Goal: Obtain resource: Download file/media

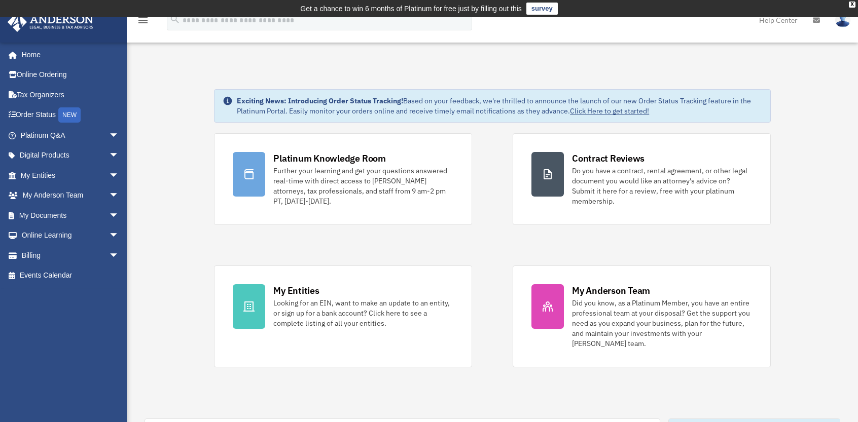
click at [607, 111] on link "Click Here to get started!" at bounding box center [609, 110] width 79 height 9
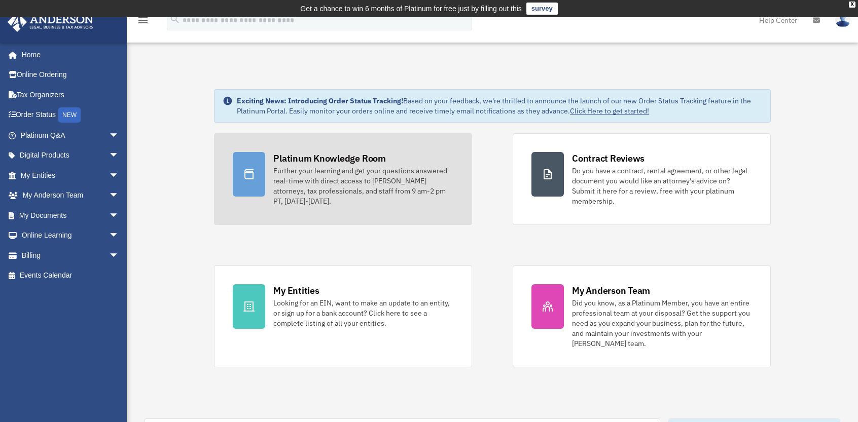
click at [318, 159] on div "Platinum Knowledge Room" at bounding box center [329, 158] width 113 height 13
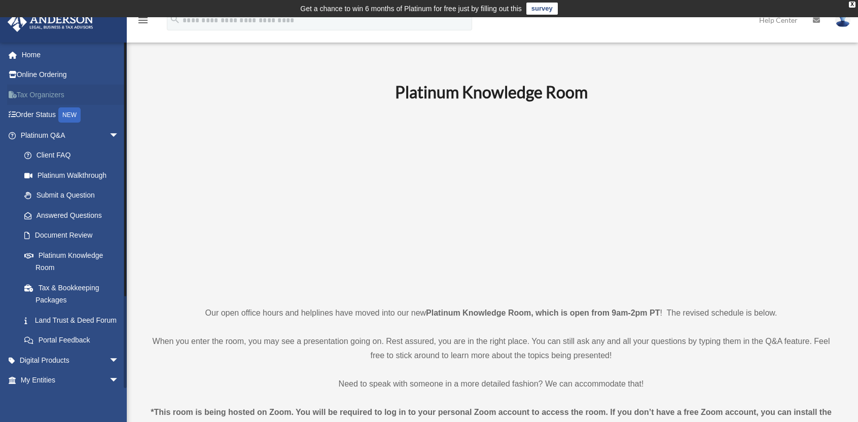
click at [47, 95] on link "Tax Organizers" at bounding box center [70, 95] width 127 height 20
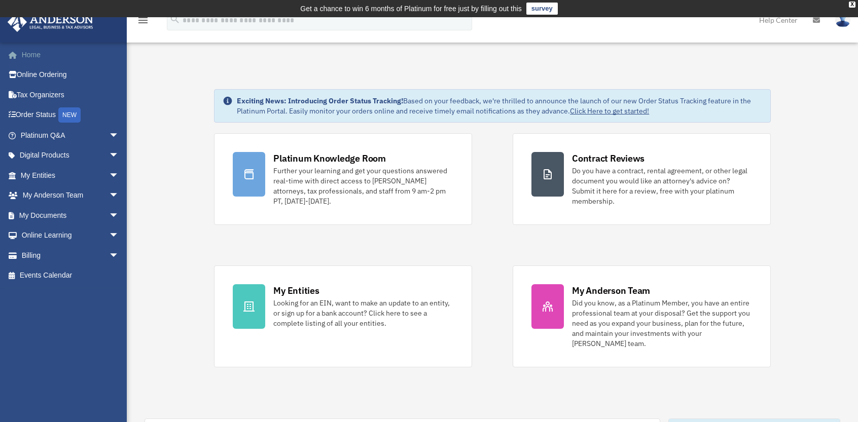
click at [31, 56] on link "Home" at bounding box center [70, 55] width 127 height 20
click at [109, 234] on span "arrow_drop_down" at bounding box center [119, 236] width 20 height 21
click at [57, 238] on link "Online Learning arrow_drop_up" at bounding box center [70, 236] width 127 height 20
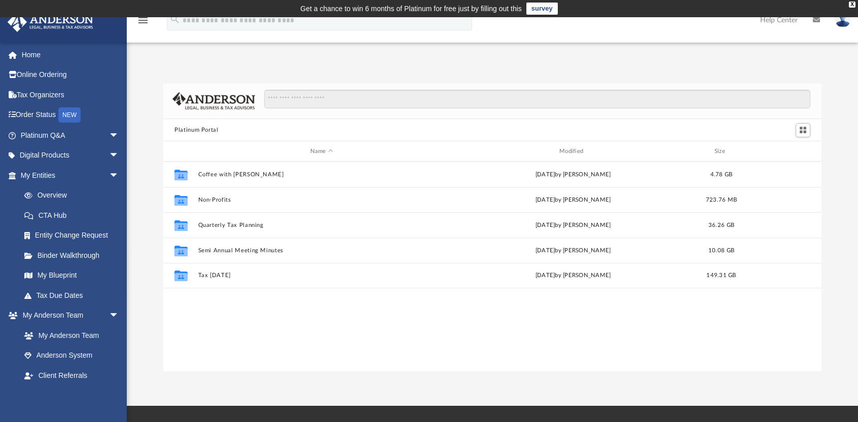
scroll to position [223, 650]
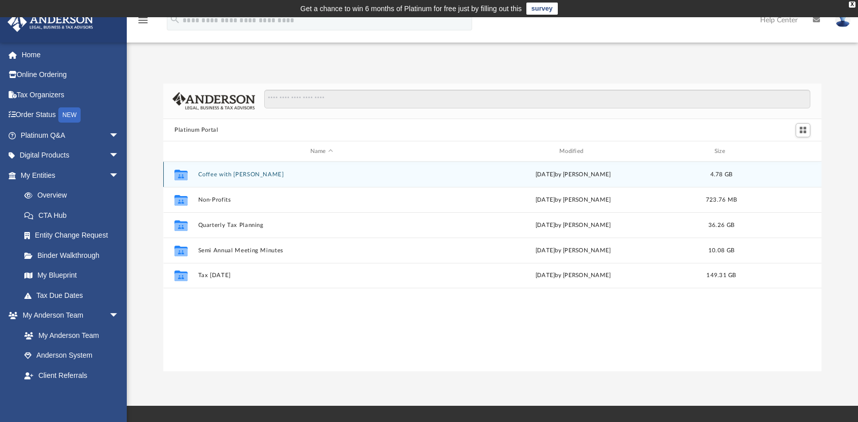
click at [241, 173] on button "Coffee with [PERSON_NAME]" at bounding box center [321, 174] width 247 height 7
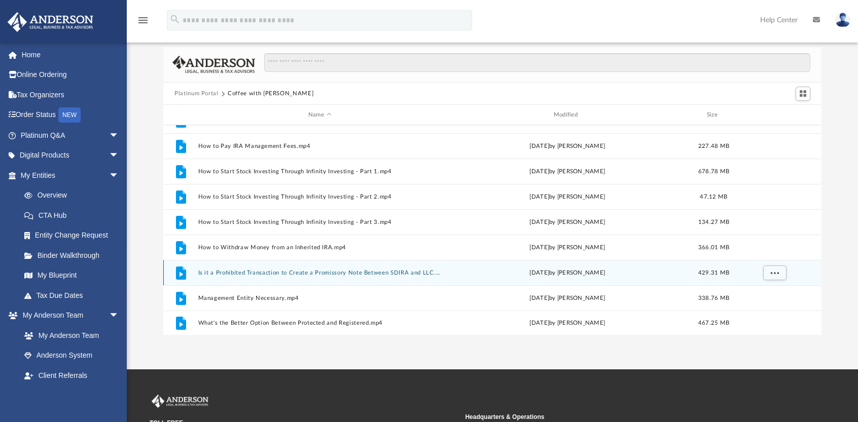
scroll to position [51, 0]
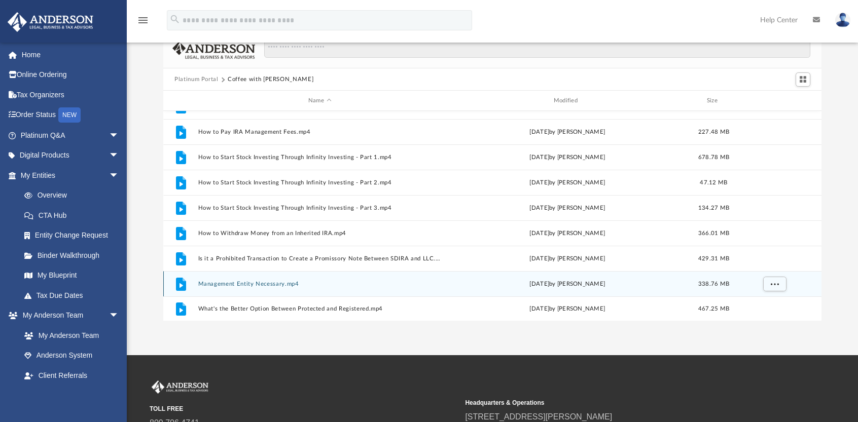
click at [260, 284] on button "Management Entity Necessary.mp4" at bounding box center [319, 284] width 243 height 7
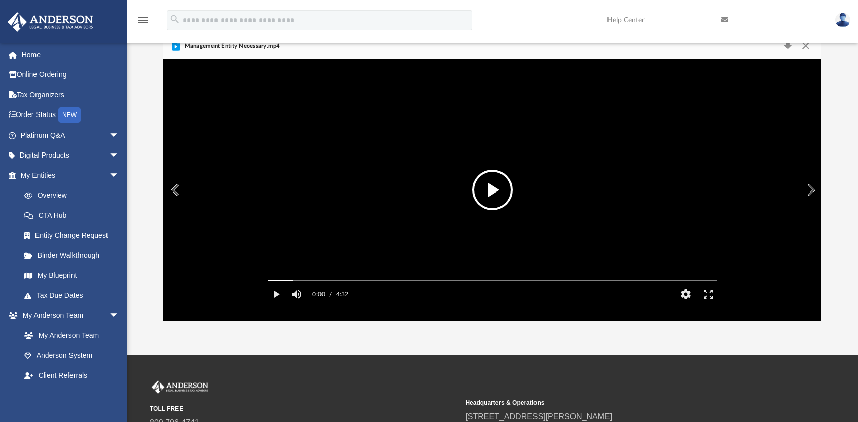
click at [496, 191] on button "File preview" at bounding box center [492, 190] width 41 height 41
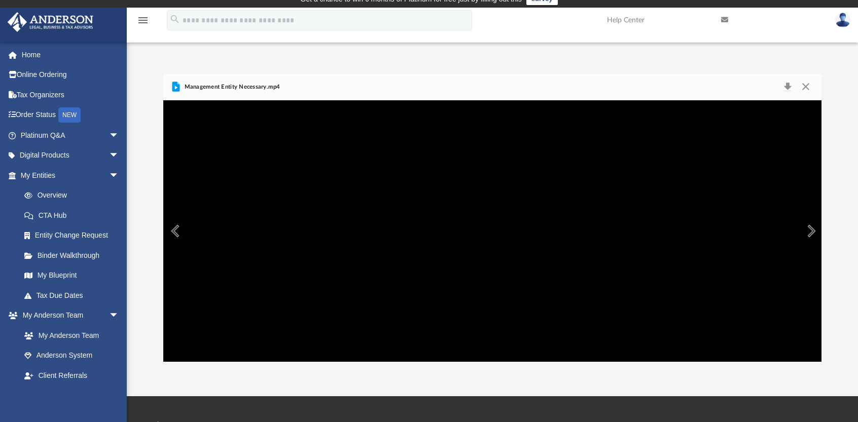
scroll to position [0, 0]
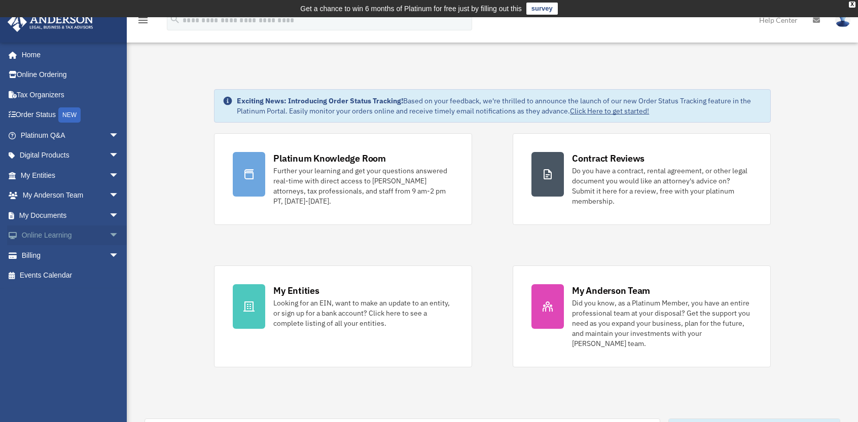
click at [56, 234] on link "Online Learning arrow_drop_down" at bounding box center [70, 236] width 127 height 20
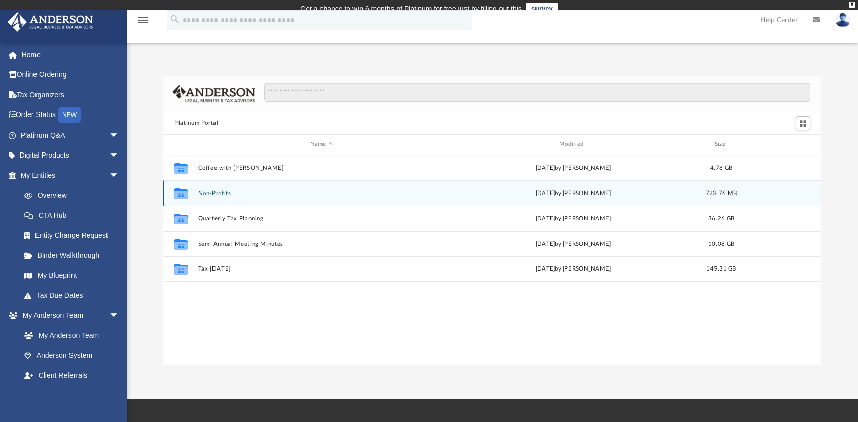
scroll to position [223, 650]
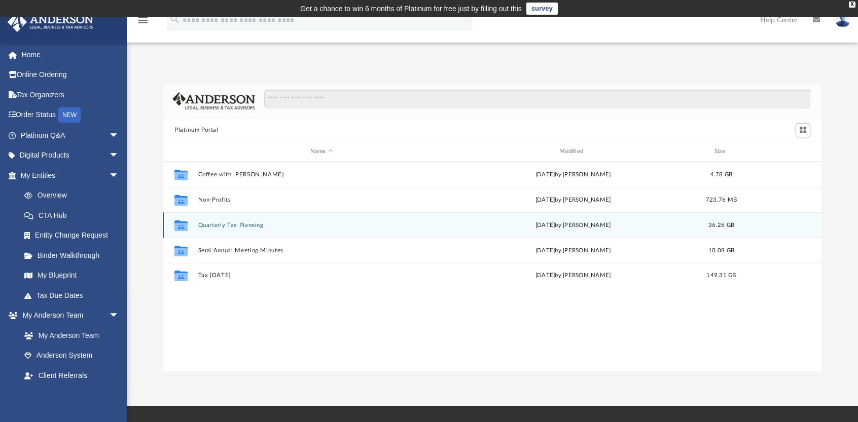
click at [240, 225] on button "Quarterly Tax Planning" at bounding box center [321, 225] width 247 height 7
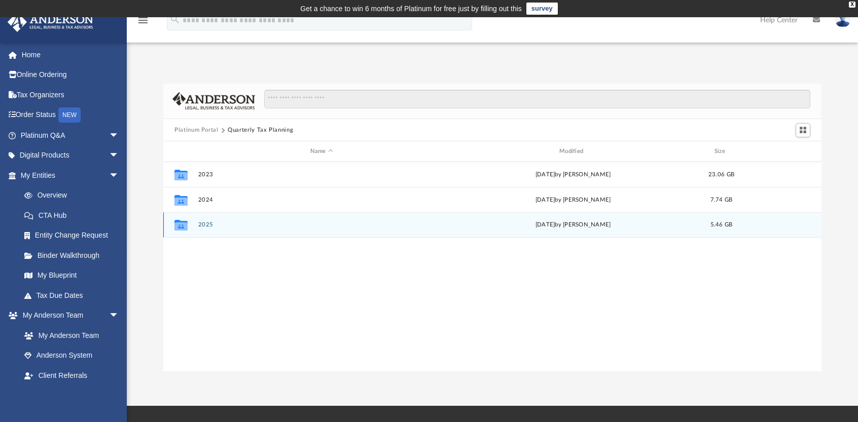
click at [206, 224] on button "2025" at bounding box center [321, 225] width 247 height 7
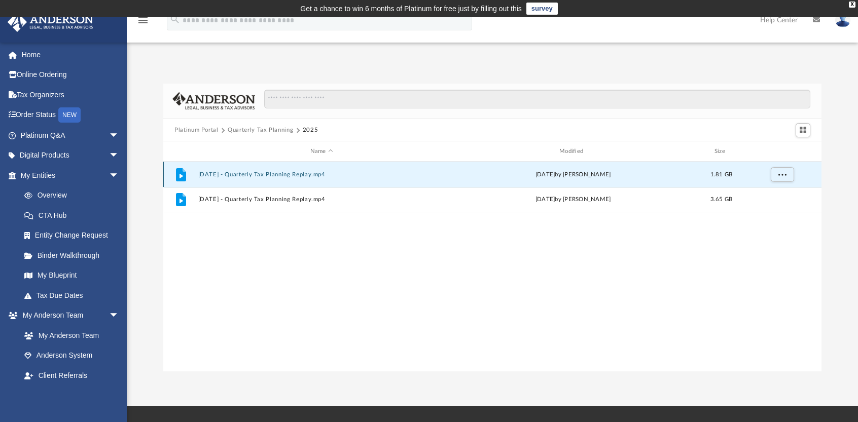
click at [297, 171] on button "July 18th, 2025 - Quarterly Tax Planning Replay.mp4" at bounding box center [321, 174] width 247 height 7
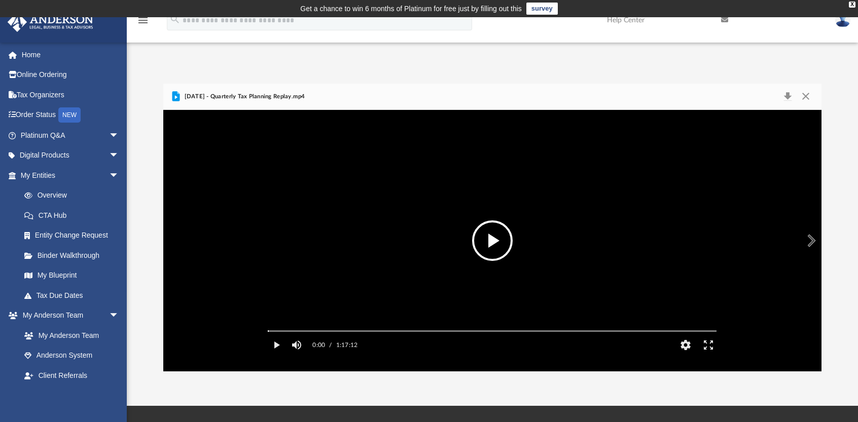
click at [487, 242] on button "File preview" at bounding box center [492, 241] width 41 height 41
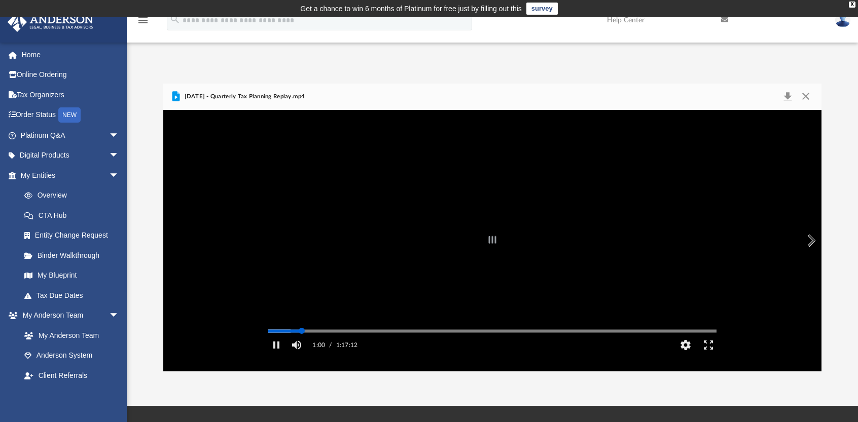
drag, startPoint x: 271, startPoint y: 346, endPoint x: 302, endPoint y: 349, distance: 31.0
click at [302, 349] on div "Autoplay Disabled Speed Normal Quality Auto Subtitles/CC Off Audio Autoplay Dis…" at bounding box center [492, 241] width 658 height 262
drag, startPoint x: 303, startPoint y: 348, endPoint x: 356, endPoint y: 347, distance: 53.3
click at [356, 347] on div "Autoplay Disabled Speed Normal Quality Auto Subtitles/CC Off Audio Autoplay Dis…" at bounding box center [492, 241] width 658 height 262
drag, startPoint x: 358, startPoint y: 344, endPoint x: 423, endPoint y: 341, distance: 65.5
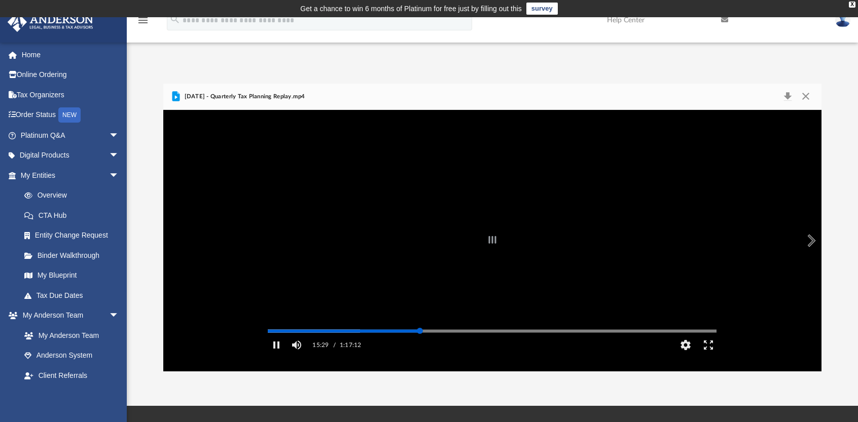
click at [423, 341] on div "Autoplay Disabled Speed Normal Quality Auto Subtitles/CC Off Audio Autoplay Dis…" at bounding box center [492, 241] width 658 height 262
drag, startPoint x: 424, startPoint y: 346, endPoint x: 528, endPoint y: 346, distance: 103.4
click at [528, 346] on div "Autoplay Disabled Speed Normal Quality Auto Subtitles/CC Off Audio Autoplay Dis…" at bounding box center [492, 241] width 658 height 262
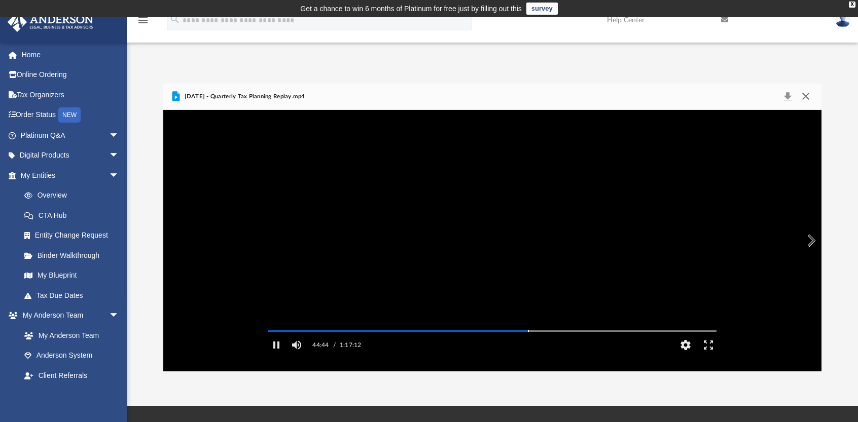
click at [809, 95] on button "Close" at bounding box center [806, 97] width 18 height 14
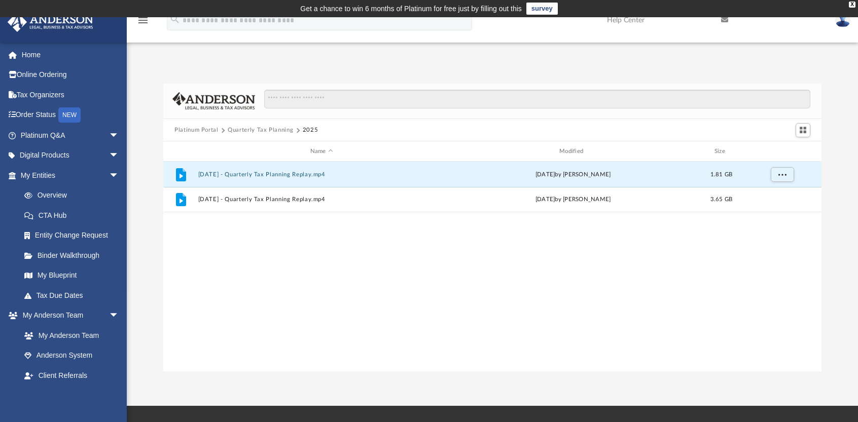
click at [211, 130] on button "Platinum Portal" at bounding box center [196, 130] width 44 height 9
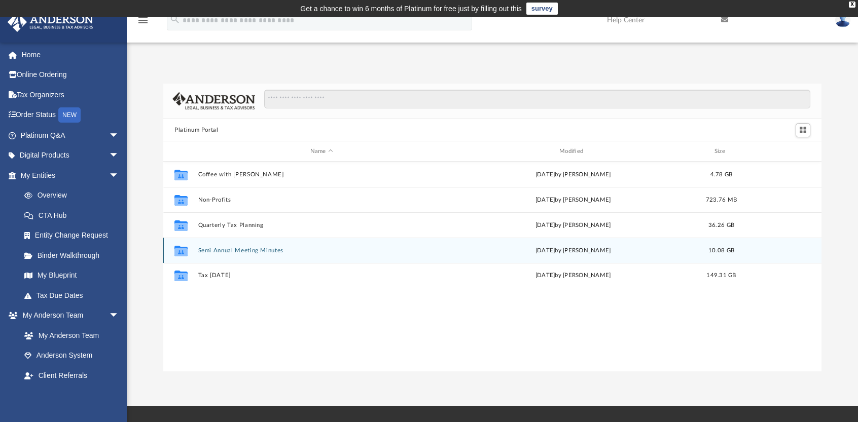
click at [226, 249] on button "Semi Annual Meeting Minutes" at bounding box center [321, 250] width 247 height 7
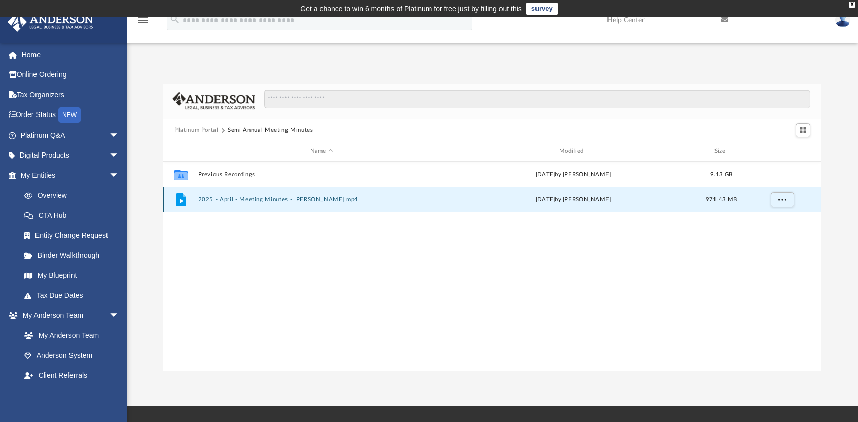
click at [303, 197] on button "2025 - April - Meeting Minutes - EJ McCaffrey.mp4" at bounding box center [321, 200] width 247 height 7
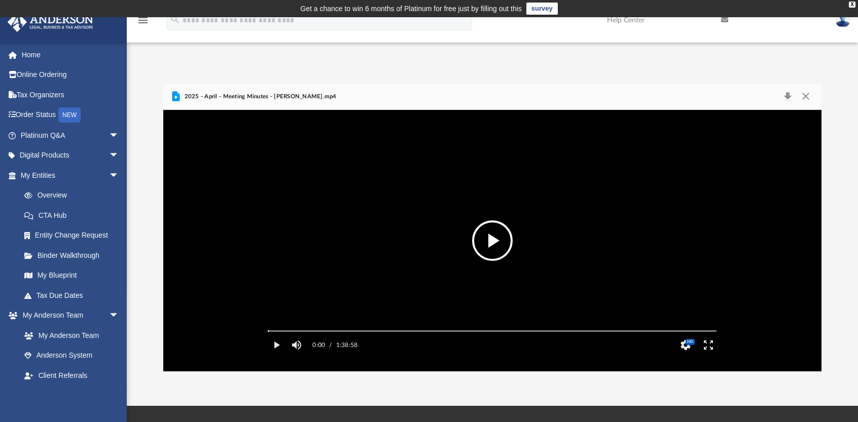
click at [494, 241] on button "File preview" at bounding box center [492, 241] width 41 height 41
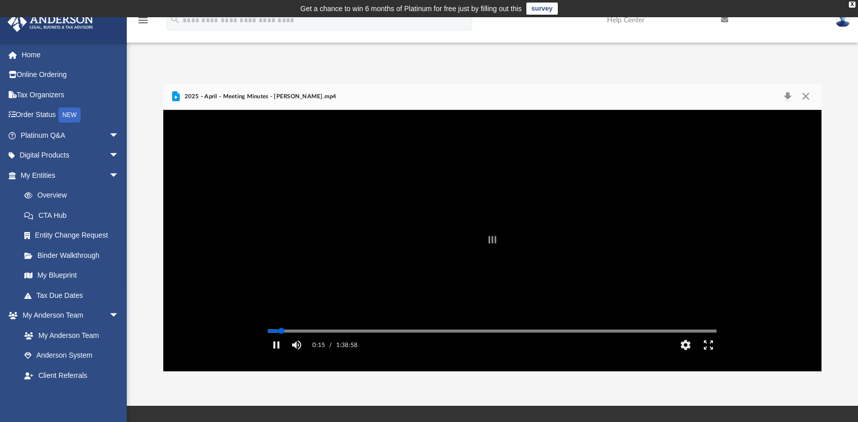
drag, startPoint x: 270, startPoint y: 345, endPoint x: 285, endPoint y: 345, distance: 15.2
click at [285, 345] on div "Autoplay Disabled Speed Normal Quality Auto Subtitles/CC Off Audio Autoplay Dis…" at bounding box center [492, 241] width 658 height 262
click at [274, 345] on div "Autoplay Disabled Speed Normal Quality Auto Subtitles/CC Off Audio Autoplay Dis…" at bounding box center [492, 241] width 658 height 262
drag, startPoint x: 286, startPoint y: 346, endPoint x: 296, endPoint y: 346, distance: 10.6
click at [296, 346] on div "Autoplay Disabled Speed Normal Quality Auto Subtitles/CC Off Audio Autoplay Dis…" at bounding box center [492, 241] width 658 height 262
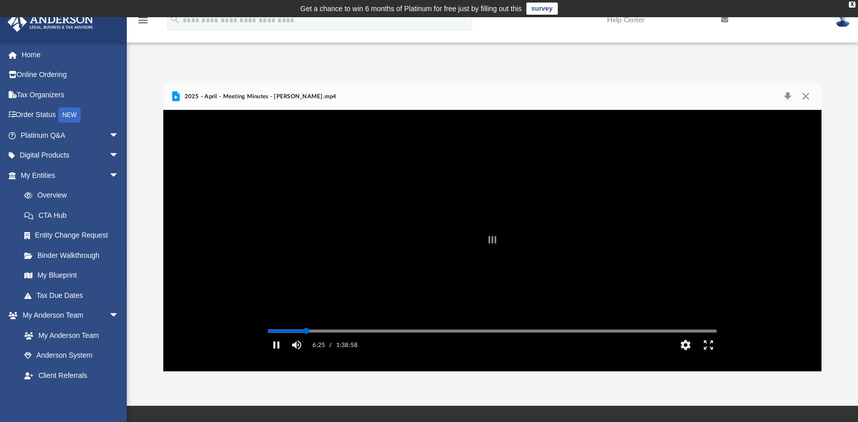
drag, startPoint x: 297, startPoint y: 346, endPoint x: 306, endPoint y: 348, distance: 9.4
click at [306, 348] on div "Autoplay Disabled Speed Normal Quality Auto Subtitles/CC Off Audio Autoplay Dis…" at bounding box center [492, 241] width 658 height 262
click at [318, 345] on div "Autoplay Disabled Speed Normal Quality Auto Subtitles/CC Off Audio Autoplay Dis…" at bounding box center [492, 241] width 658 height 262
click at [335, 344] on div "Autoplay Disabled Speed Normal Quality Auto Subtitles/CC Off Audio Autoplay Dis…" at bounding box center [492, 241] width 658 height 262
click at [345, 345] on div "Autoplay Disabled Speed Normal Quality Auto Subtitles/CC Off Audio Autoplay Dis…" at bounding box center [492, 241] width 658 height 262
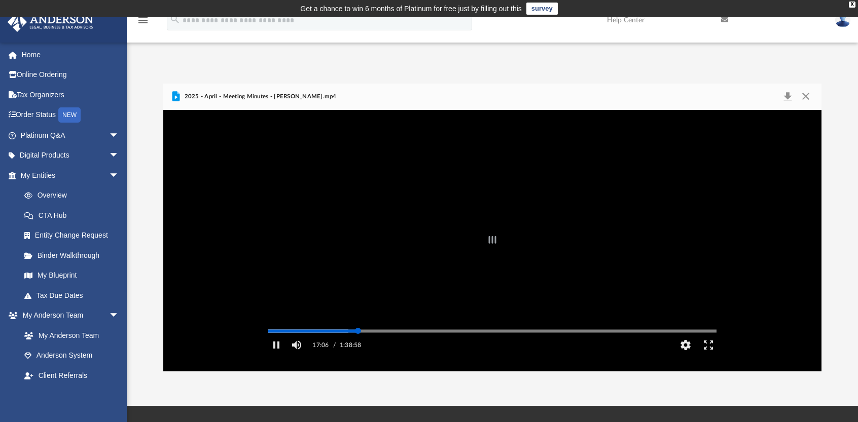
click at [358, 346] on div "Autoplay Disabled Speed Normal Quality Auto Subtitles/CC Off Audio Autoplay Dis…" at bounding box center [492, 241] width 658 height 262
click at [373, 346] on div "Autoplay Disabled Speed Normal Quality Auto Subtitles/CC Off Audio Autoplay Dis…" at bounding box center [492, 241] width 658 height 262
click at [402, 345] on div "Autoplay Disabled Speed Normal Quality Auto Subtitles/CC Off Audio Autoplay Dis…" at bounding box center [492, 241] width 658 height 262
click at [448, 345] on div "Autoplay Disabled Speed Normal Quality Auto Subtitles/CC Off Audio Autoplay Dis…" at bounding box center [492, 241] width 658 height 262
click at [520, 346] on div "Autoplay Disabled Speed Normal Quality Auto Subtitles/CC Off Audio Autoplay Dis…" at bounding box center [492, 241] width 658 height 262
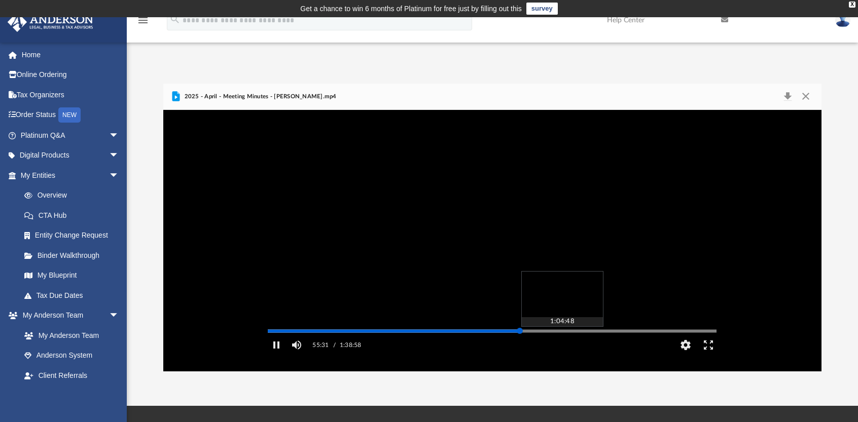
click at [564, 335] on div "Media Slider" at bounding box center [716, 331] width 449 height 8
click at [596, 346] on div "Autoplay Disabled Speed Normal Quality Auto Subtitles/CC Off Audio Autoplay Dis…" at bounding box center [492, 241] width 658 height 262
click at [628, 344] on div "Autoplay Disabled Speed Normal Quality Auto Subtitles/CC Off Audio Autoplay Dis…" at bounding box center [492, 241] width 658 height 262
click at [647, 346] on div "Autoplay Disabled Speed Normal Quality Auto Subtitles/CC Off Audio Autoplay Dis…" at bounding box center [492, 241] width 658 height 262
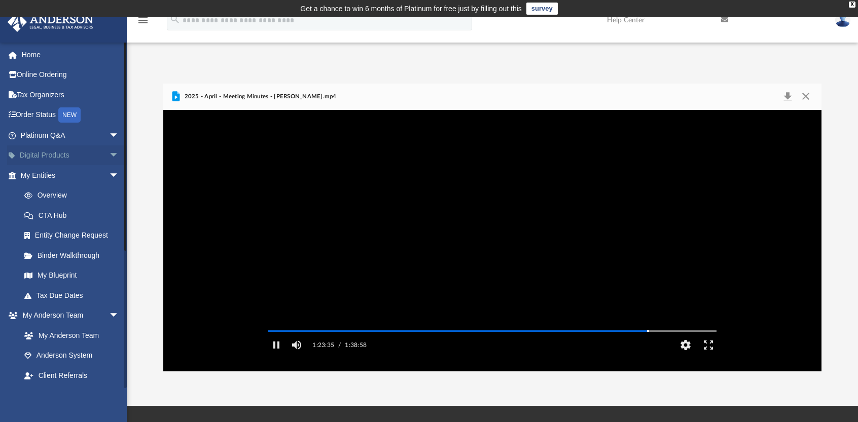
click at [109, 156] on span "arrow_drop_down" at bounding box center [119, 156] width 20 height 21
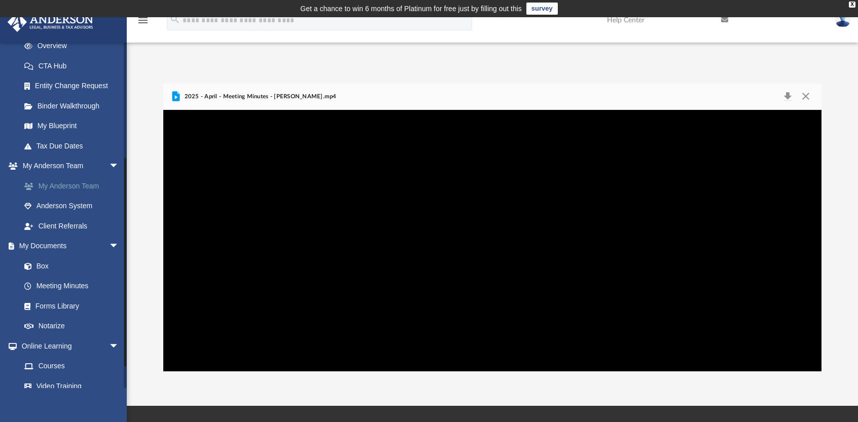
scroll to position [254, 0]
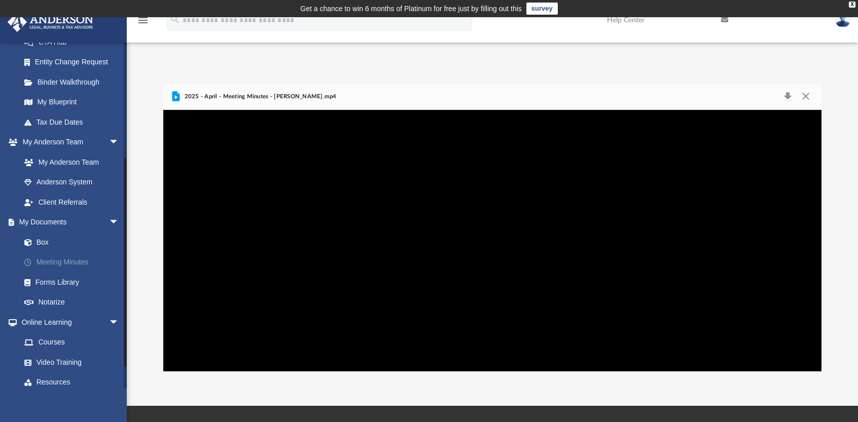
click at [79, 262] on link "Meeting Minutes" at bounding box center [74, 263] width 120 height 20
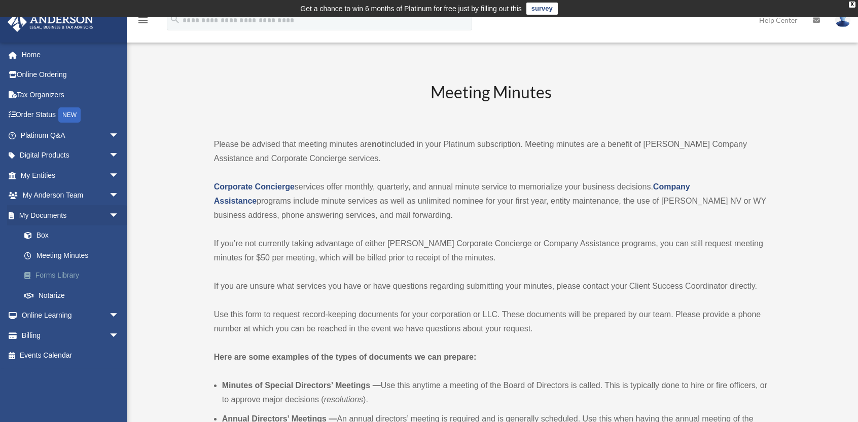
click at [49, 276] on link "Forms Library" at bounding box center [74, 276] width 120 height 20
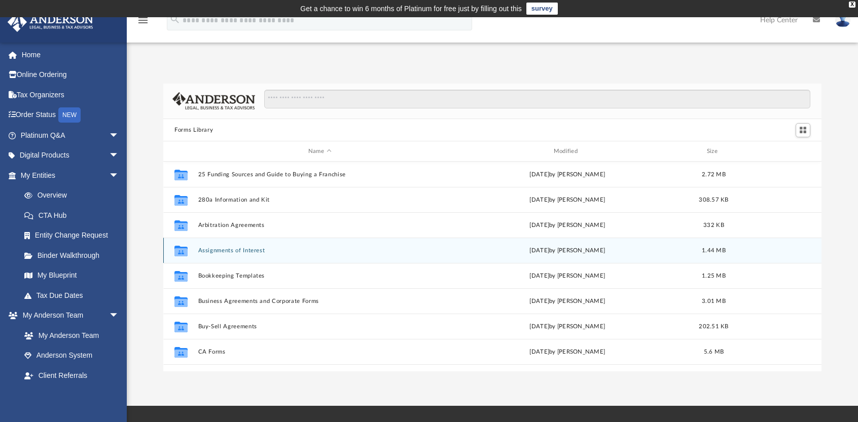
scroll to position [223, 650]
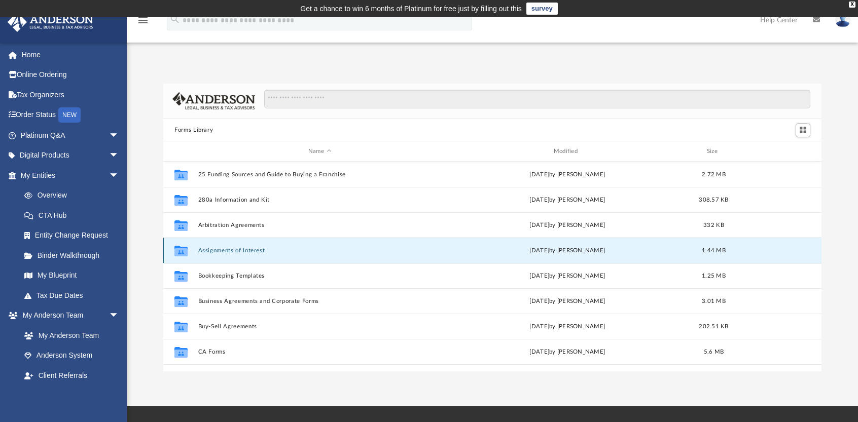
click at [257, 249] on button "Assignments of Interest" at bounding box center [319, 250] width 243 height 7
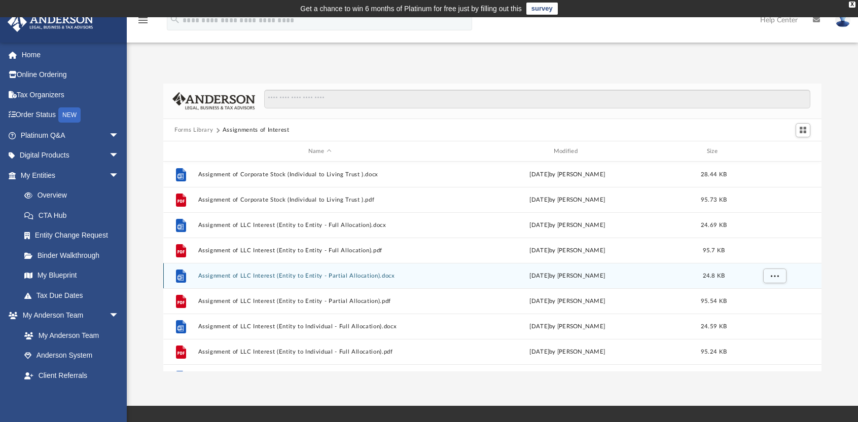
click at [209, 276] on button "Assignment of LLC Interest (Entity to Entity - Partial Allocation).docx" at bounding box center [319, 276] width 243 height 7
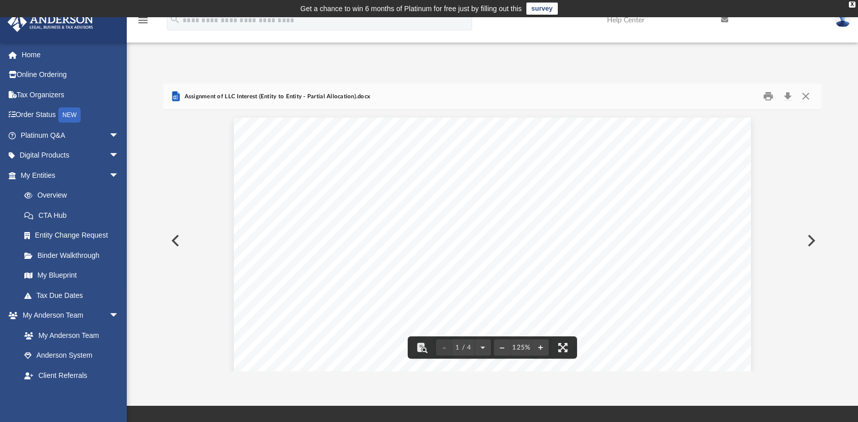
click at [428, 199] on span "“Assignment”) is dated as of _________________, 20" at bounding box center [405, 197] width 221 height 10
click at [424, 198] on span "“Assignment”) is dated as of _________________, 20" at bounding box center [405, 197] width 221 height 10
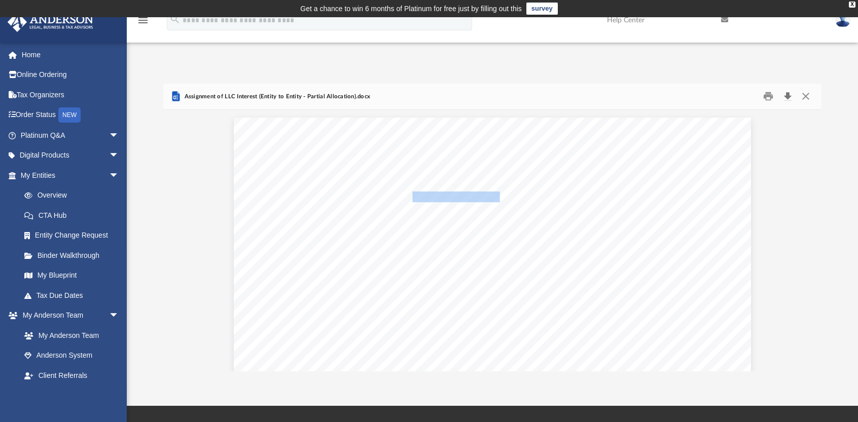
click at [790, 93] on button "Download" at bounding box center [787, 97] width 18 height 16
click at [806, 95] on button "Close" at bounding box center [806, 97] width 18 height 16
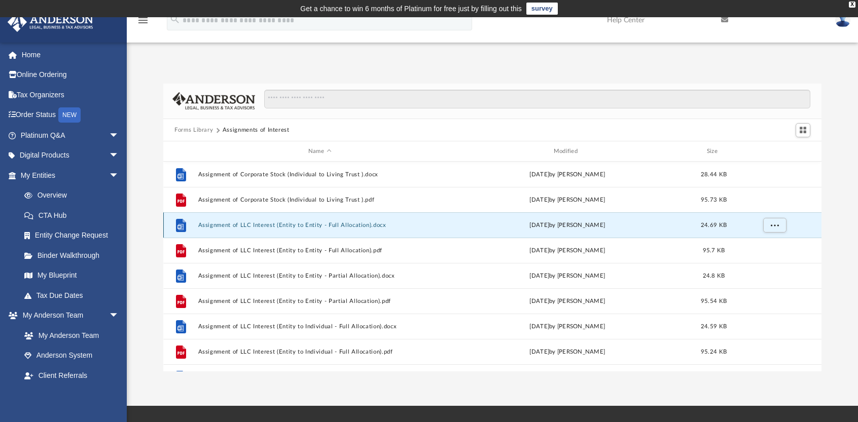
click at [271, 225] on button "Assignment of LLC Interest (Entity to Entity - Full Allocation).docx" at bounding box center [319, 225] width 243 height 7
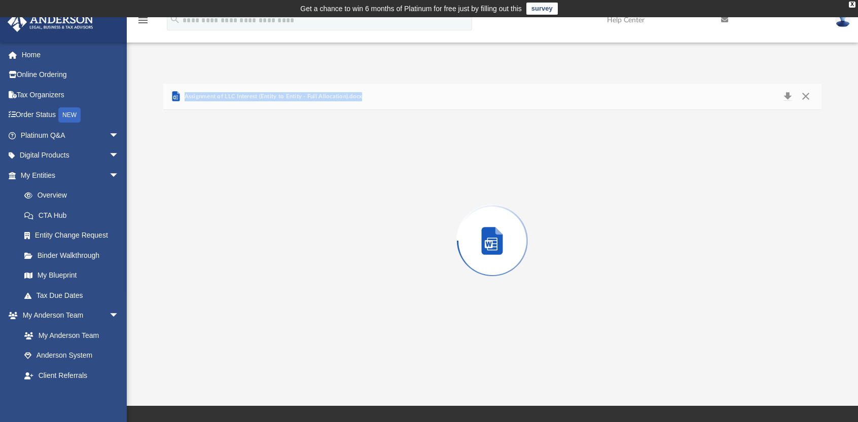
click at [271, 225] on div "Preview" at bounding box center [492, 241] width 658 height 262
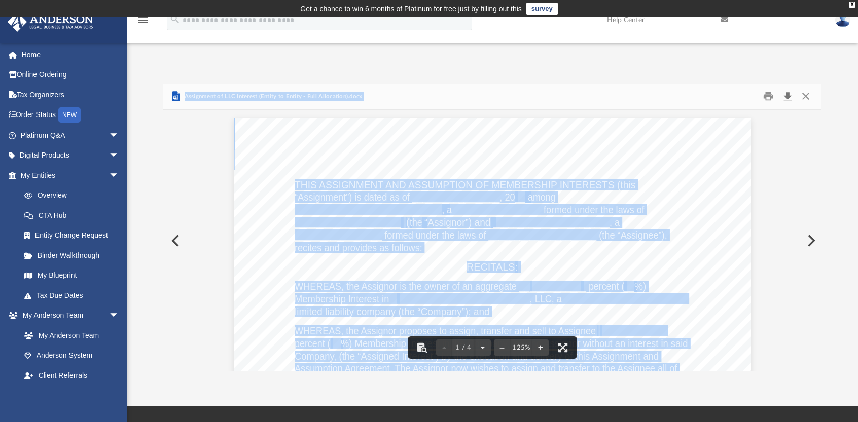
click at [789, 95] on button "Download" at bounding box center [787, 97] width 18 height 16
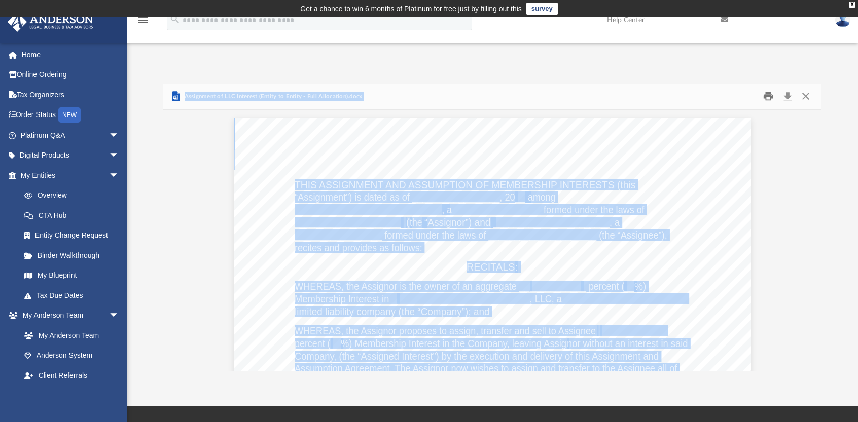
click at [768, 98] on button "Print" at bounding box center [769, 97] width 20 height 16
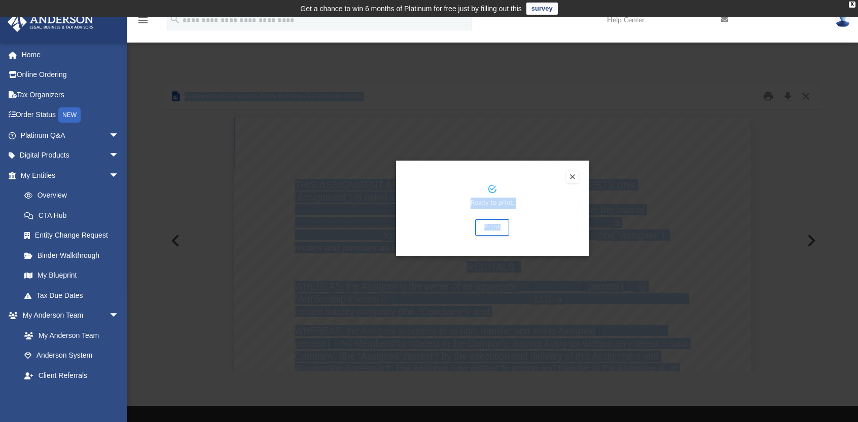
click at [574, 177] on button "Preview" at bounding box center [572, 177] width 12 height 12
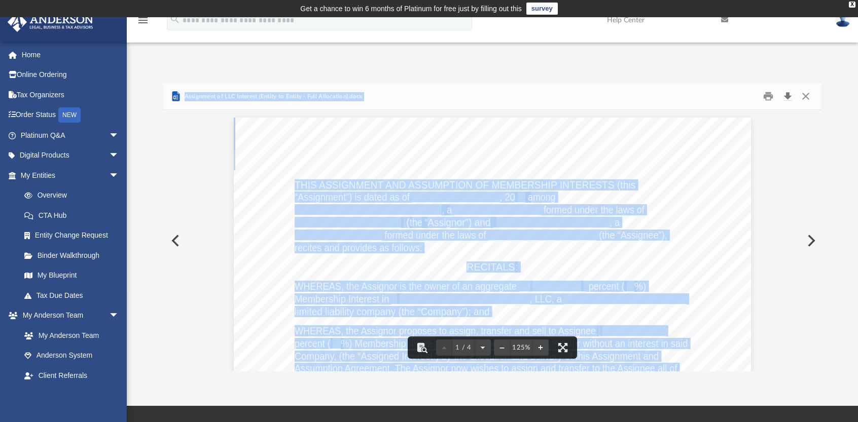
click at [788, 95] on button "Download" at bounding box center [787, 97] width 18 height 16
click at [810, 95] on button "Close" at bounding box center [806, 97] width 18 height 16
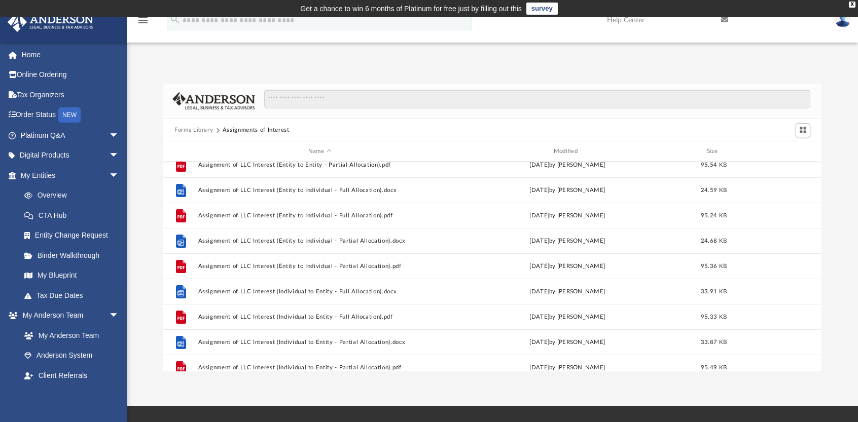
scroll to position [152, 0]
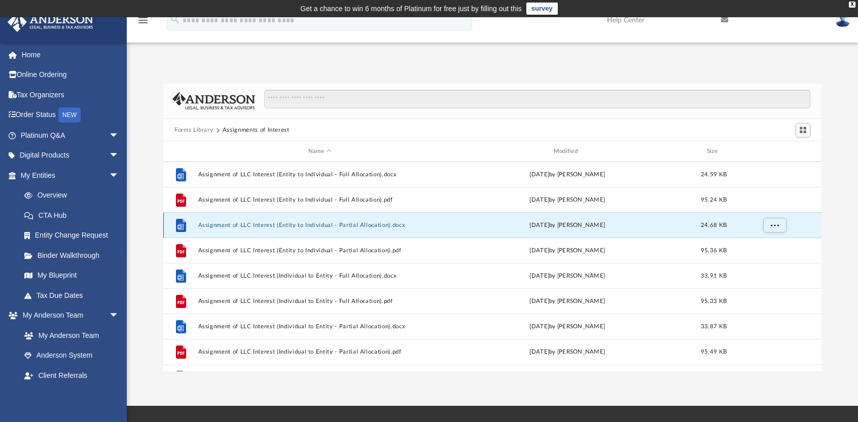
click at [209, 224] on button "Assignment of LLC Interest (Entity to Individual - Partial Allocation).docx" at bounding box center [319, 225] width 243 height 7
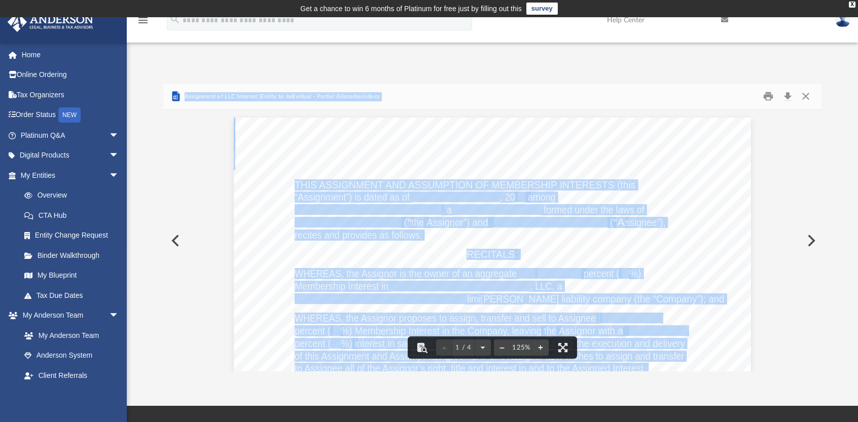
click at [787, 96] on button "Download" at bounding box center [787, 97] width 18 height 16
click at [807, 95] on button "Close" at bounding box center [806, 97] width 18 height 16
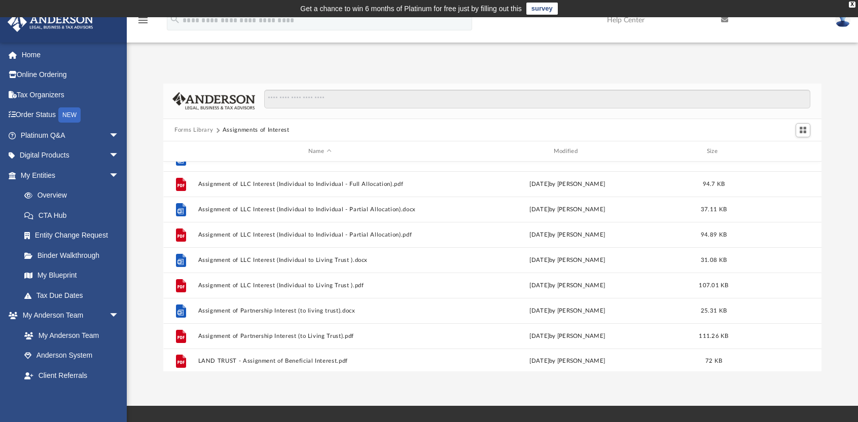
scroll to position [372, 0]
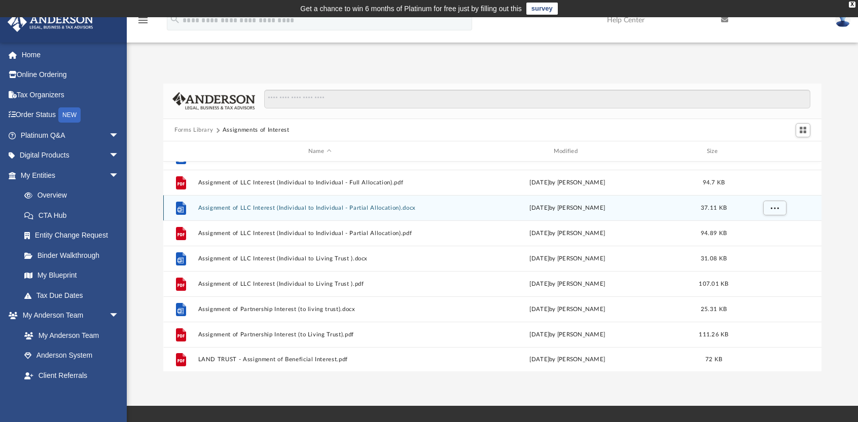
click at [180, 207] on icon "grid" at bounding box center [180, 210] width 6 height 6
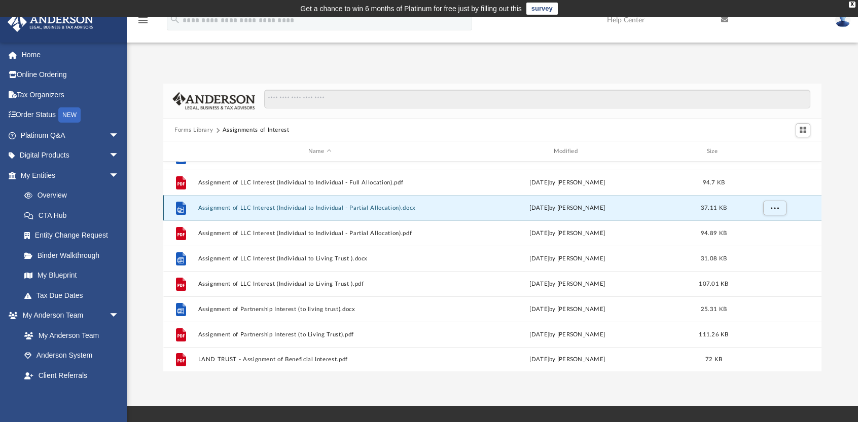
click at [338, 207] on button "Assignment of LLC Interest (Individual to Individual - Partial Allocation).docx" at bounding box center [319, 208] width 243 height 7
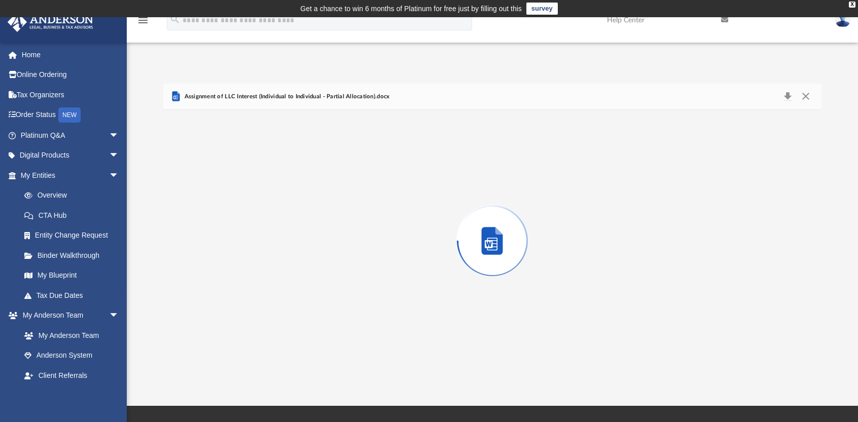
click at [338, 207] on div "Preview" at bounding box center [492, 241] width 658 height 262
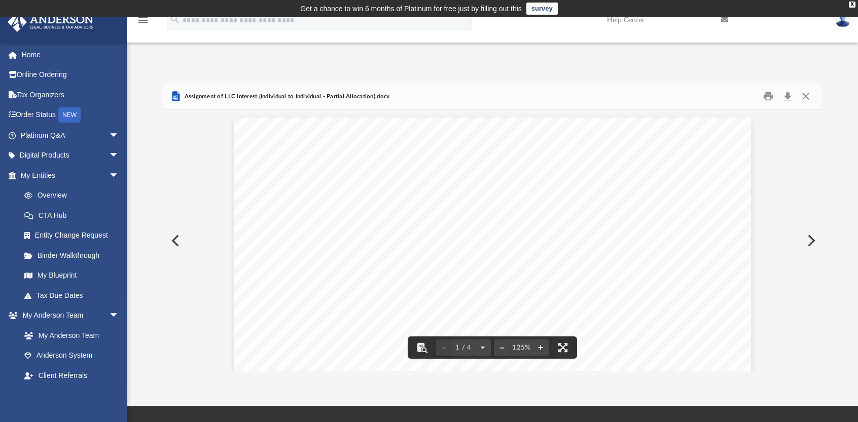
click at [790, 96] on button "Download" at bounding box center [787, 97] width 18 height 16
click at [805, 98] on button "Close" at bounding box center [806, 97] width 18 height 16
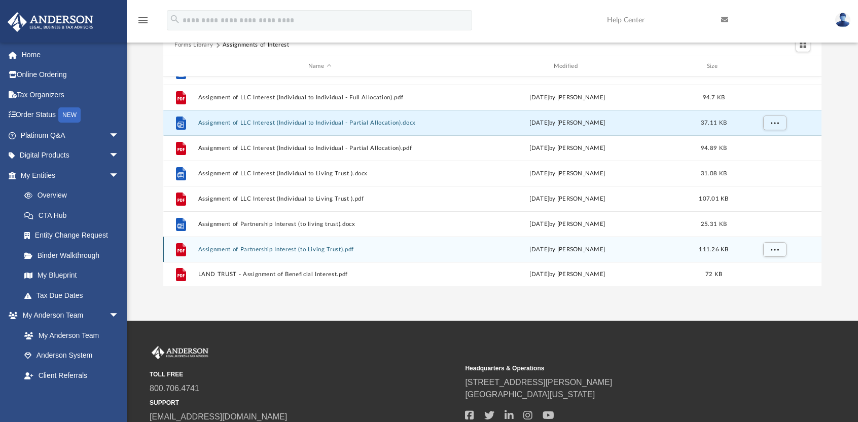
scroll to position [101, 0]
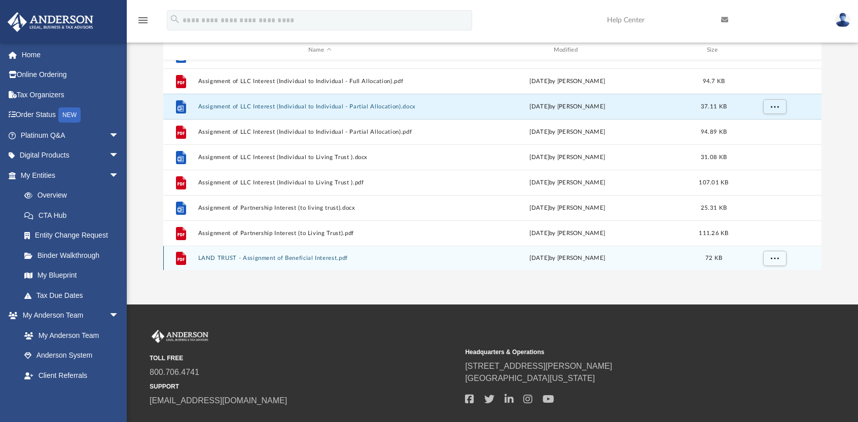
click at [330, 258] on button "LAND TRUST - Assignment of Beneficial Interest.pdf" at bounding box center [319, 259] width 243 height 7
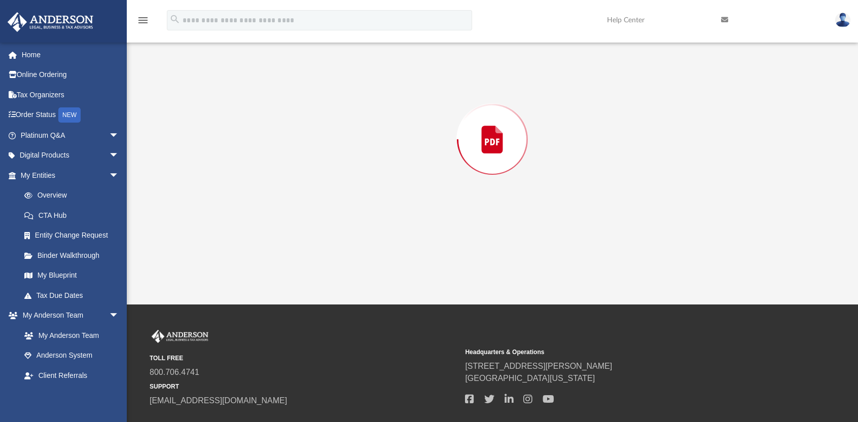
scroll to position [83, 0]
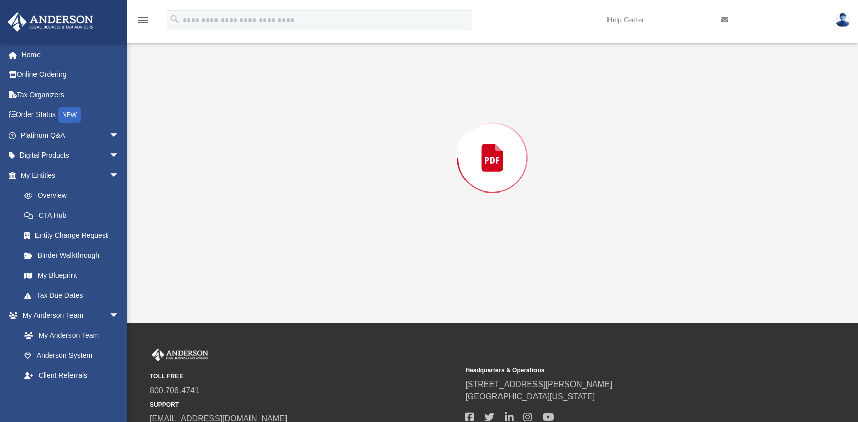
click at [330, 258] on div "Preview" at bounding box center [492, 158] width 658 height 262
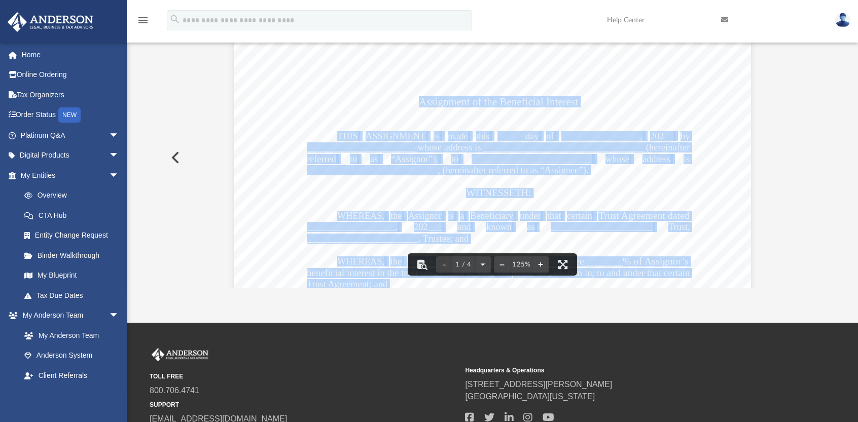
click at [594, 114] on div "Assignment of the Beneficial Interest THIS ASSIGNMENT is made this ______day of…" at bounding box center [492, 368] width 517 height 669
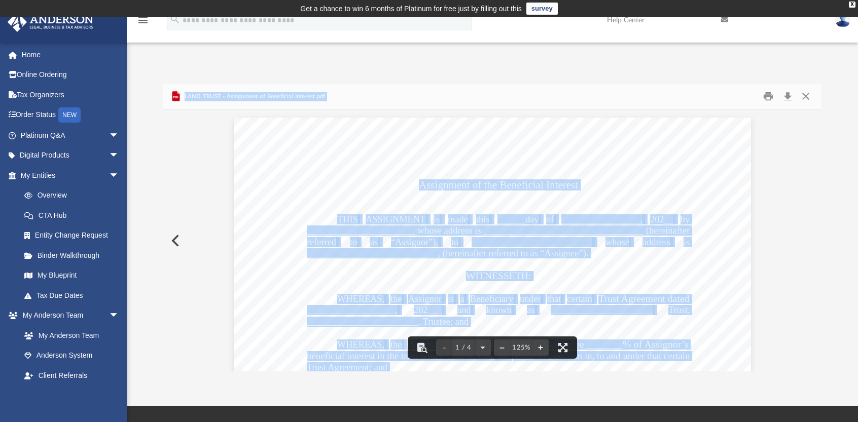
click at [805, 96] on button "Close" at bounding box center [806, 97] width 18 height 16
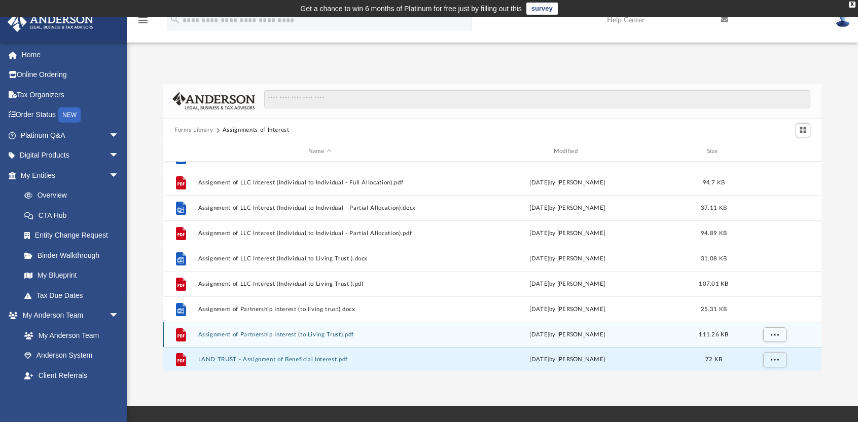
click at [288, 333] on button "Assignment of Partnership Interest (to Living Trust).pdf" at bounding box center [319, 335] width 243 height 7
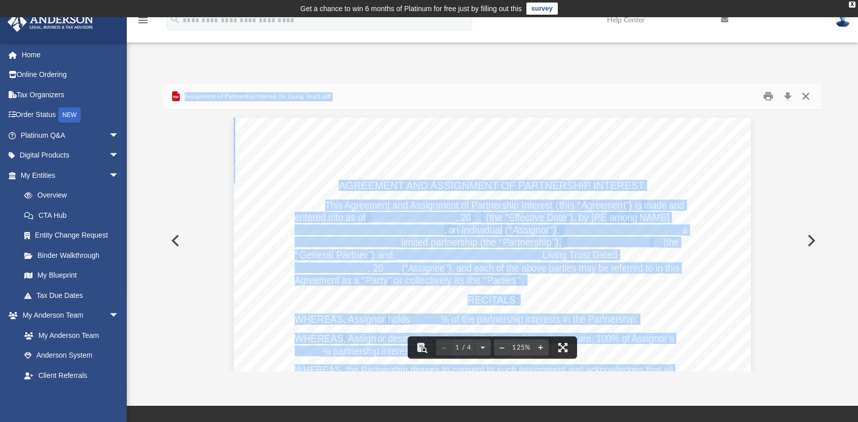
click at [810, 96] on button "Close" at bounding box center [806, 97] width 18 height 16
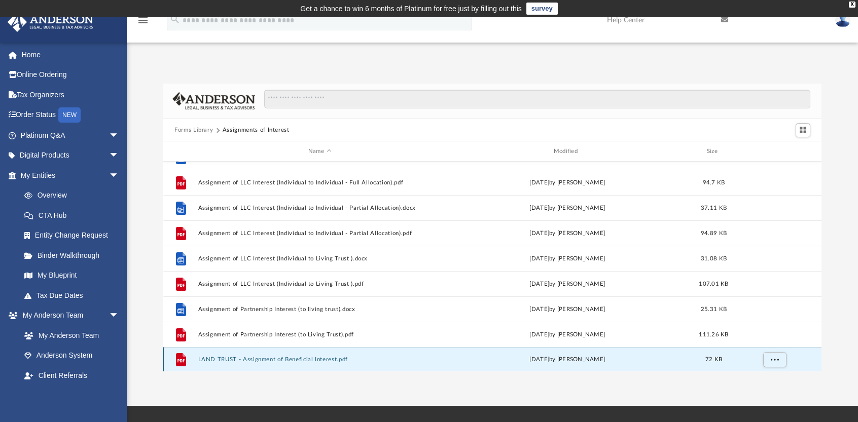
click at [236, 360] on button "LAND TRUST - Assignment of Beneficial Interest.pdf" at bounding box center [319, 360] width 243 height 7
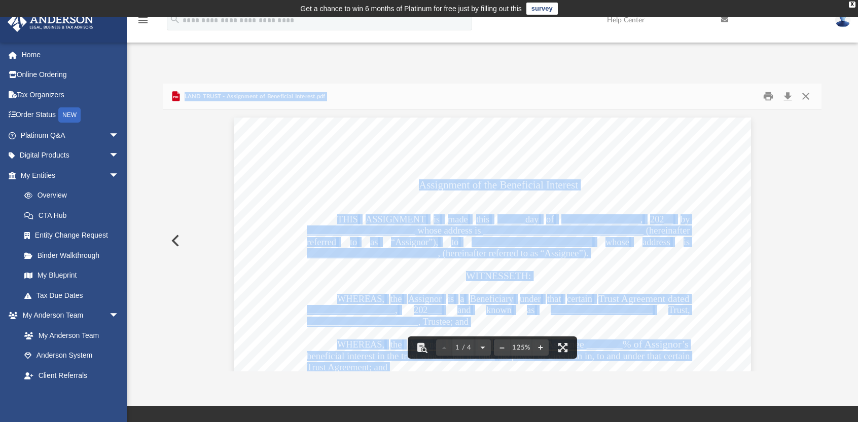
click at [347, 254] on span "____________________________, (hereinafter referred to as “Assignee”)." at bounding box center [447, 253] width 281 height 9
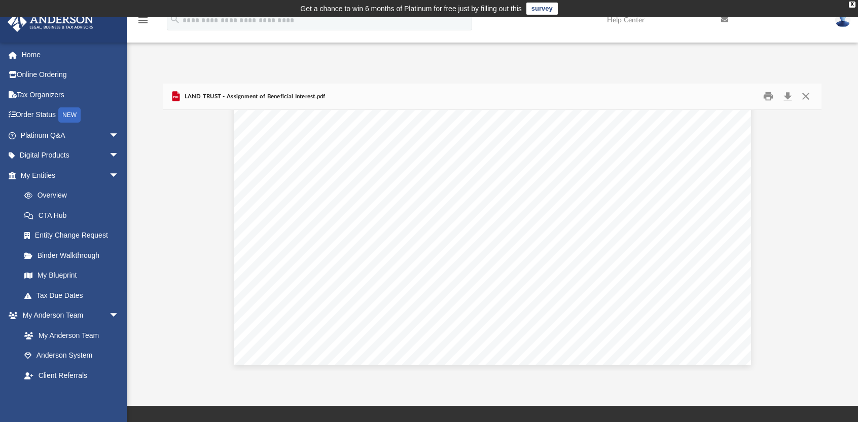
scroll to position [2477, 0]
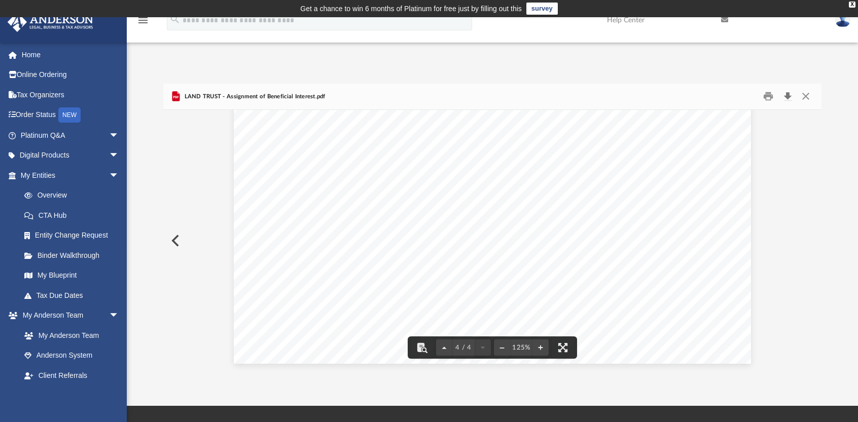
click at [787, 95] on button "Download" at bounding box center [787, 97] width 18 height 16
click at [805, 95] on button "Close" at bounding box center [806, 97] width 18 height 16
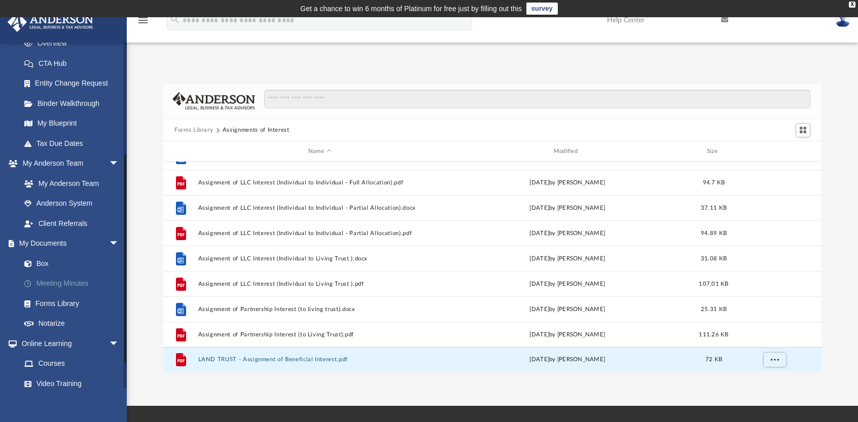
scroll to position [203, 0]
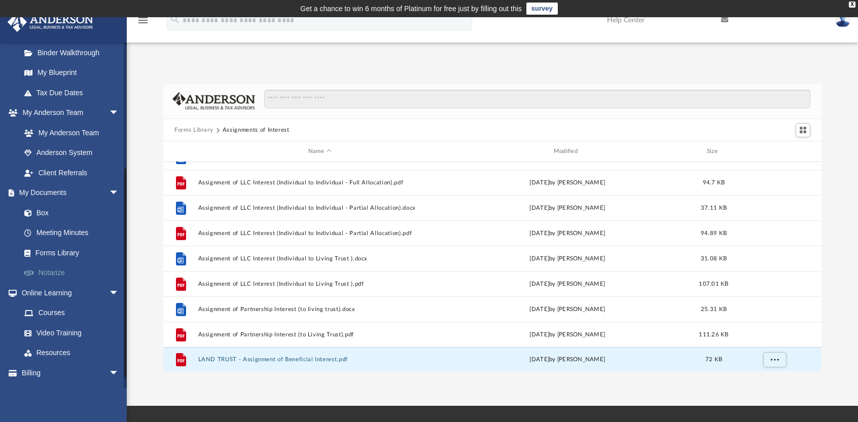
click at [58, 274] on link "Notarize" at bounding box center [74, 273] width 120 height 20
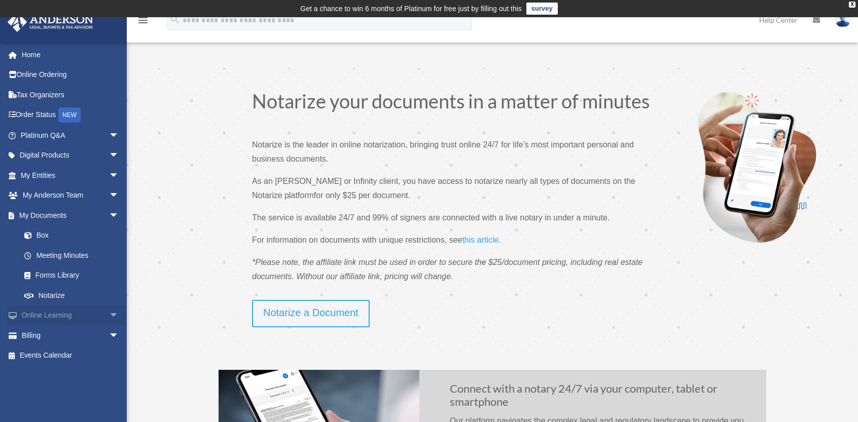
click at [56, 316] on link "Online Learning arrow_drop_down" at bounding box center [70, 316] width 127 height 20
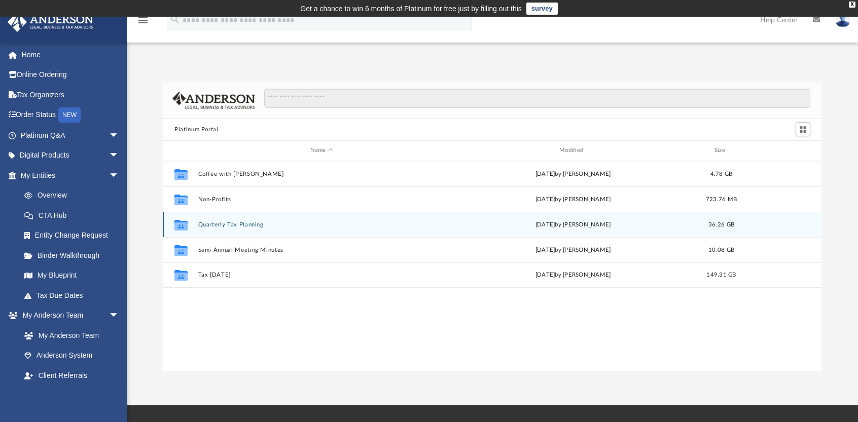
scroll to position [223, 650]
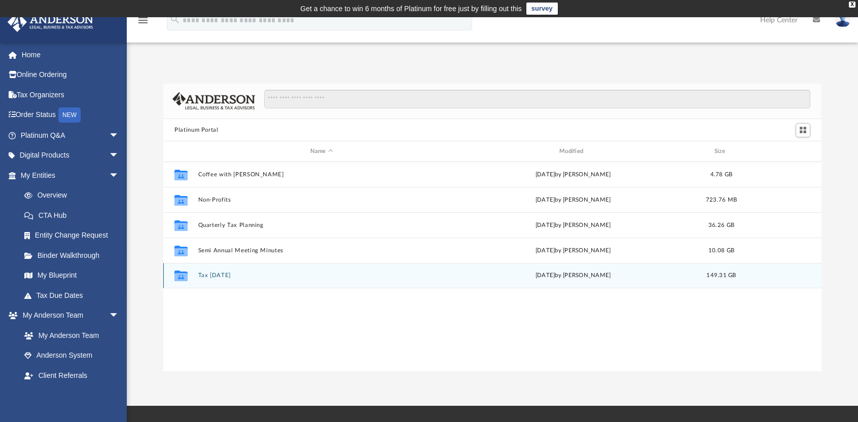
click at [222, 275] on button "Tax Tuesday" at bounding box center [321, 276] width 247 height 7
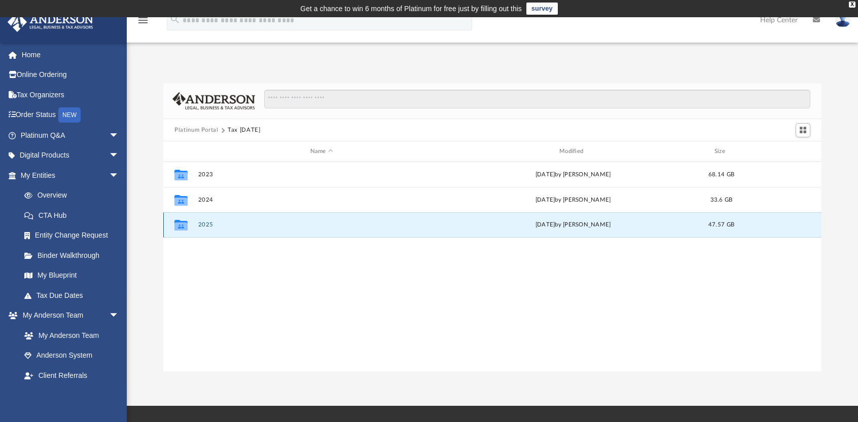
click at [231, 227] on button "2025" at bounding box center [321, 225] width 247 height 7
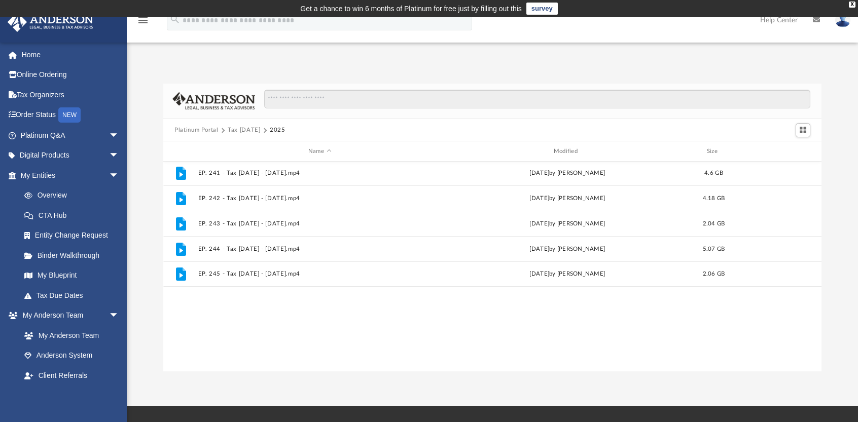
scroll to position [0, 0]
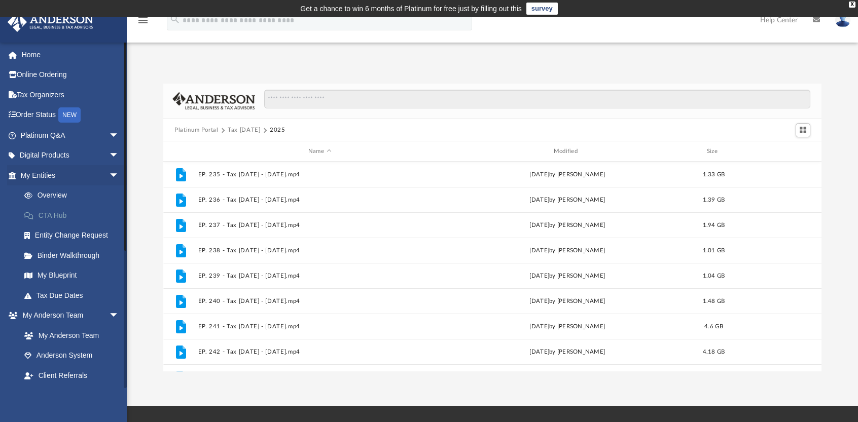
click at [60, 213] on link "CTA Hub" at bounding box center [74, 215] width 120 height 20
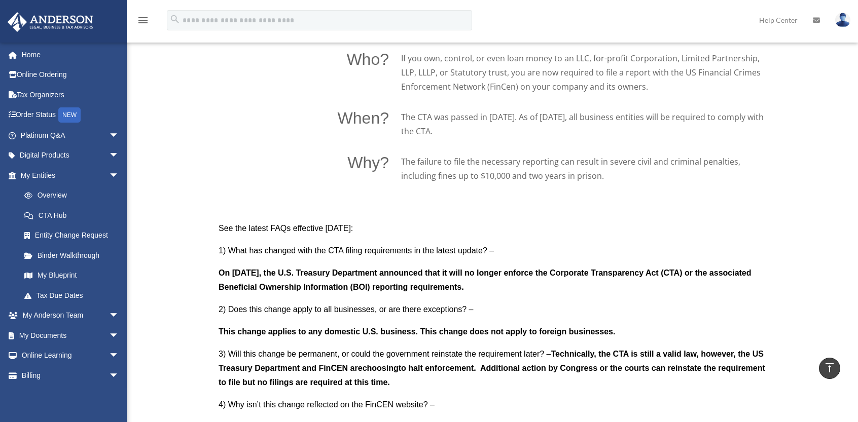
scroll to position [761, 0]
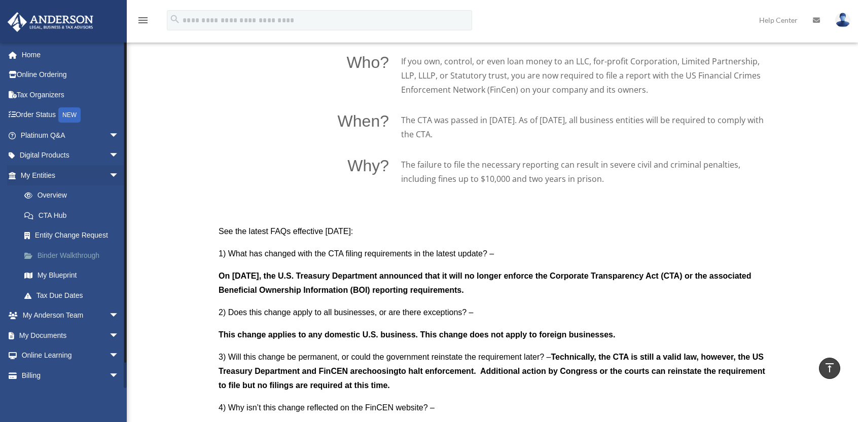
click at [71, 254] on link "Binder Walkthrough" at bounding box center [74, 255] width 120 height 20
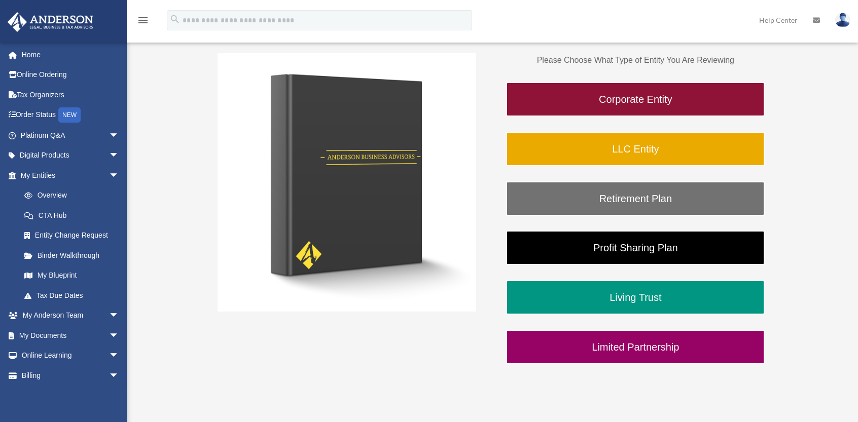
scroll to position [203, 0]
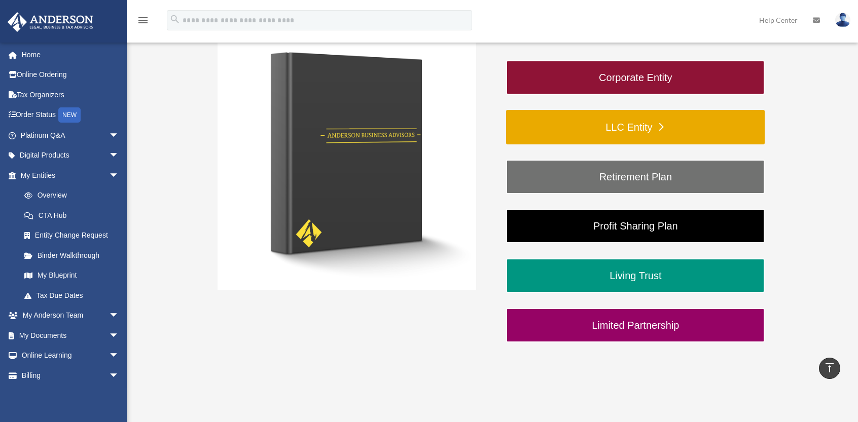
click at [639, 126] on link "LLC Entity" at bounding box center [635, 127] width 259 height 34
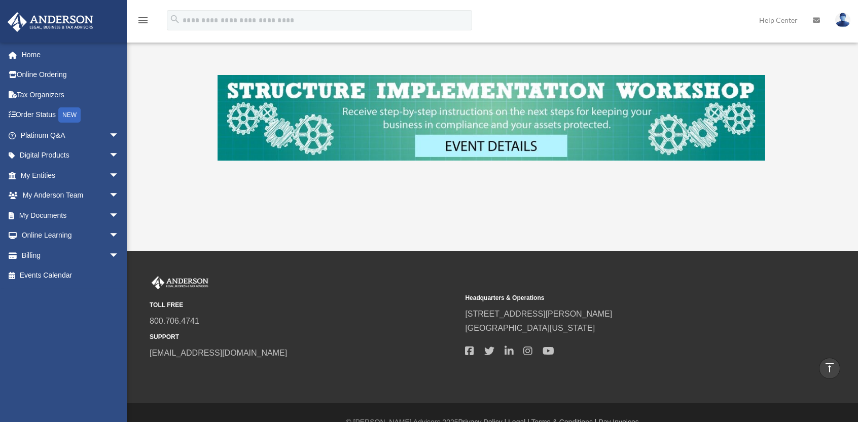
scroll to position [457, 0]
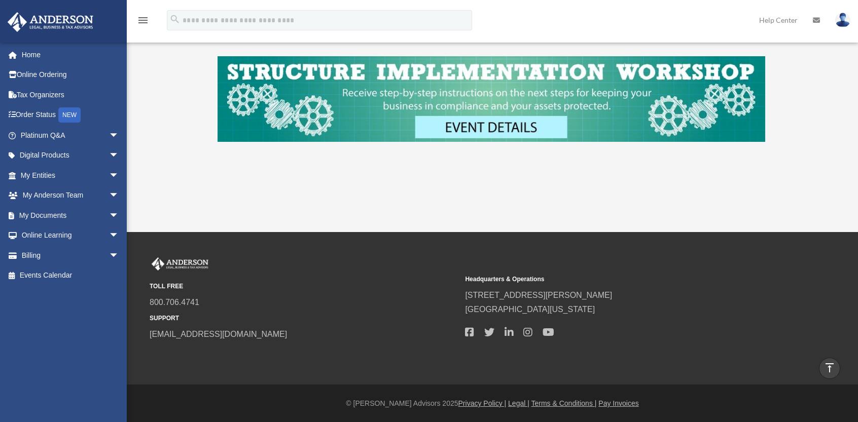
click at [510, 126] on img at bounding box center [492, 99] width 548 height 86
